Goal: Task Accomplishment & Management: Manage account settings

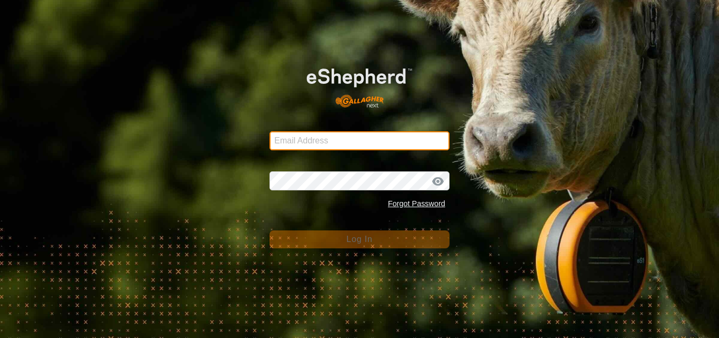
click at [318, 138] on input "Email Address" at bounding box center [360, 140] width 180 height 19
type input "[EMAIL_ADDRESS][DOMAIN_NAME]"
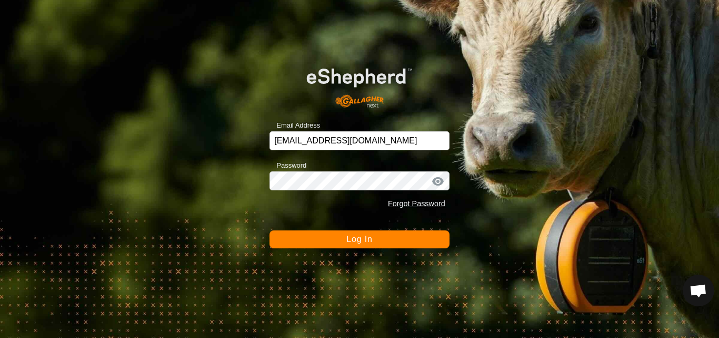
click at [354, 236] on span "Log In" at bounding box center [360, 238] width 26 height 9
